Goal: Information Seeking & Learning: Learn about a topic

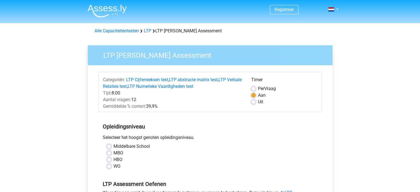
click at [99, 107] on div "Gemiddelde % correct: 39,9%" at bounding box center [173, 106] width 148 height 7
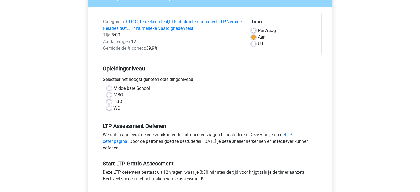
scroll to position [77, 0]
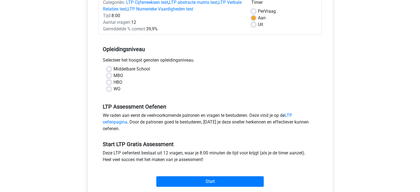
click at [113, 88] on label "WO" at bounding box center [116, 89] width 7 height 7
click at [107, 88] on input "WO" at bounding box center [109, 89] width 4 height 6
radio input "true"
click at [107, 66] on input "Middelbare School" at bounding box center [109, 69] width 4 height 6
radio input "true"
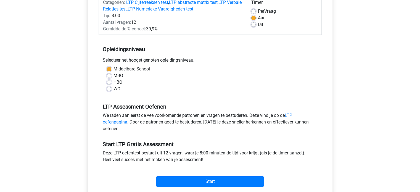
click at [108, 92] on div "WO" at bounding box center [210, 89] width 206 height 7
click at [113, 89] on label "WO" at bounding box center [116, 89] width 7 height 7
click at [108, 89] on input "WO" at bounding box center [109, 89] width 4 height 6
radio input "true"
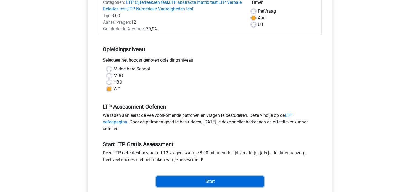
click at [195, 179] on input "Start" at bounding box center [209, 181] width 107 height 10
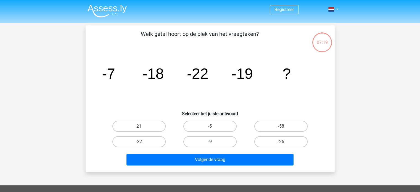
click at [210, 136] on label "-9" at bounding box center [209, 141] width 53 height 11
click at [210, 142] on input "-9" at bounding box center [212, 144] width 4 height 4
radio input "true"
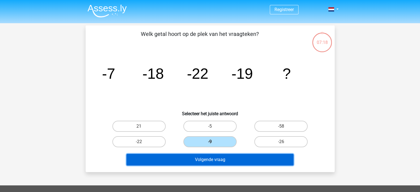
click at [212, 161] on button "Volgende vraag" at bounding box center [209, 160] width 167 height 12
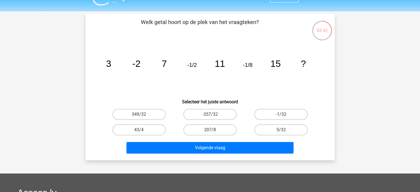
scroll to position [14, 0]
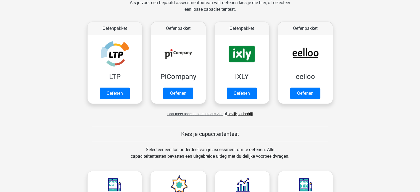
scroll to position [77, 0]
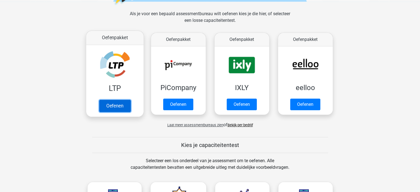
click at [115, 106] on link "Oefenen" at bounding box center [114, 106] width 31 height 12
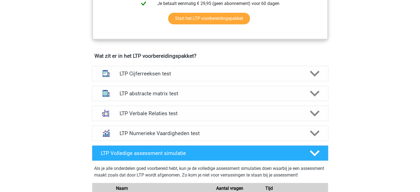
scroll to position [309, 0]
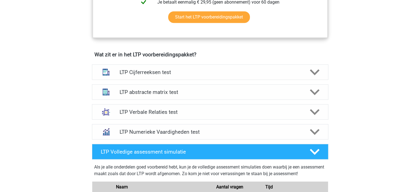
click at [258, 82] on div "LTP abstracte matrix test Er zijn verschillende soorten patronen te herkennen d…" at bounding box center [210, 92] width 258 height 20
click at [246, 99] on div "LTP abstracte matrix test Er zijn verschillende soorten patronen te herkennen d…" at bounding box center [210, 92] width 258 height 20
click at [251, 94] on h4 "LTP abstracte matrix test" at bounding box center [210, 92] width 181 height 6
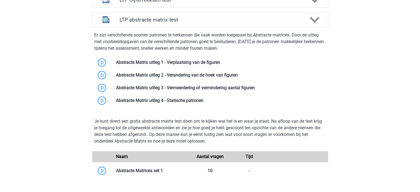
scroll to position [375, 0]
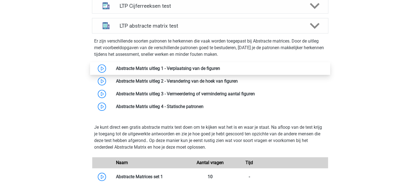
click at [220, 68] on link at bounding box center [220, 68] width 0 height 5
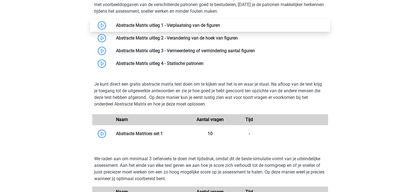
scroll to position [453, 0]
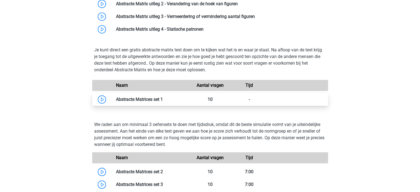
click at [163, 97] on link at bounding box center [163, 99] width 0 height 5
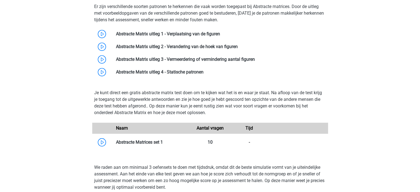
scroll to position [375, 0]
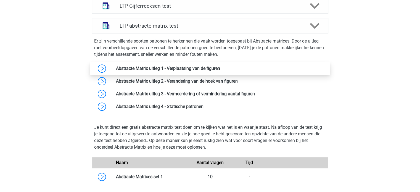
click at [220, 68] on link at bounding box center [220, 68] width 0 height 5
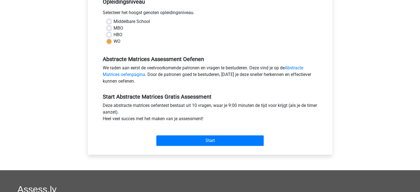
scroll to position [120, 0]
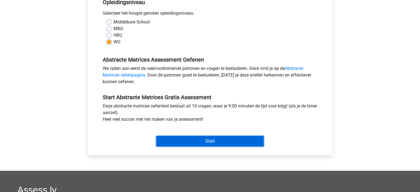
click at [237, 142] on input "Start" at bounding box center [209, 141] width 107 height 10
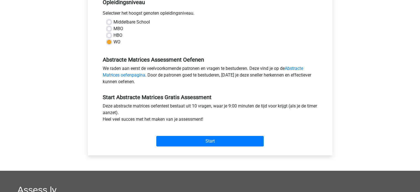
click at [35, 30] on div "Registreer Nederlands English" at bounding box center [210, 98] width 420 height 436
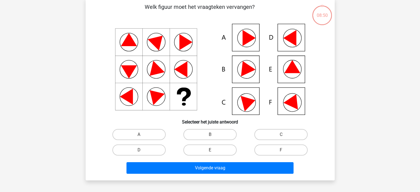
scroll to position [28, 0]
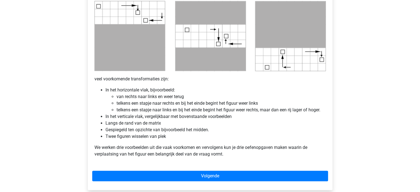
scroll to position [298, 0]
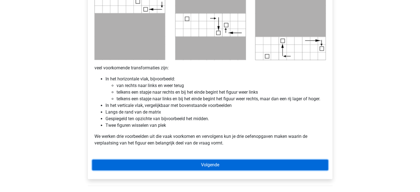
click at [201, 170] on link "Volgende" at bounding box center [210, 165] width 236 height 10
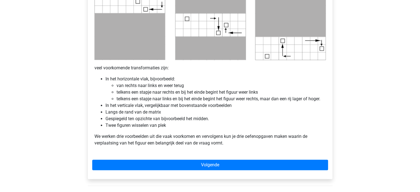
click at [200, 98] on li "telkens een stapje naar links en bij het einde begint het figuur weer rechts, m…" at bounding box center [221, 99] width 209 height 7
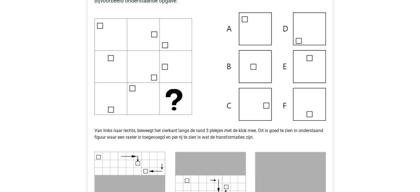
scroll to position [133, 0]
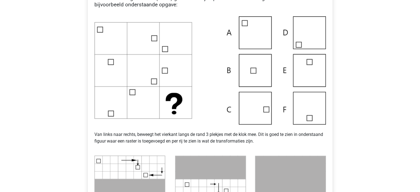
click at [165, 33] on img at bounding box center [209, 70] width 231 height 108
drag, startPoint x: 165, startPoint y: 33, endPoint x: 168, endPoint y: 30, distance: 4.4
click at [168, 30] on img at bounding box center [209, 70] width 231 height 108
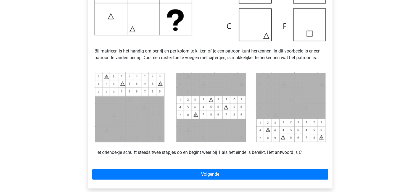
scroll to position [221, 0]
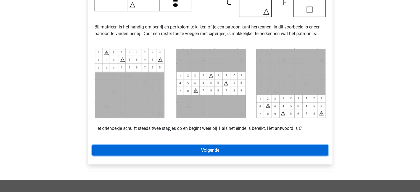
click at [201, 148] on link "Volgende" at bounding box center [210, 150] width 236 height 10
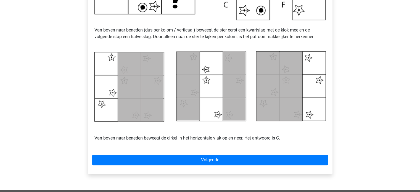
scroll to position [243, 0]
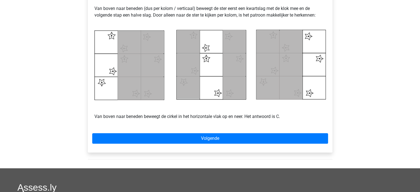
click at [215, 145] on div "Voorbeeld 2 Van boven naar beneden (dus per kolom / verticaal) beweegt de ster …" at bounding box center [210, 8] width 245 height 287
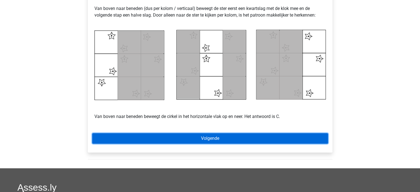
click at [216, 142] on link "Volgende" at bounding box center [210, 138] width 236 height 10
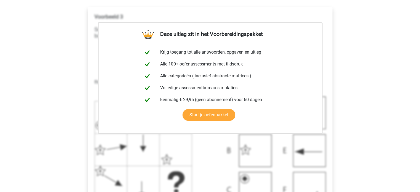
scroll to position [110, 0]
